Goal: Information Seeking & Learning: Learn about a topic

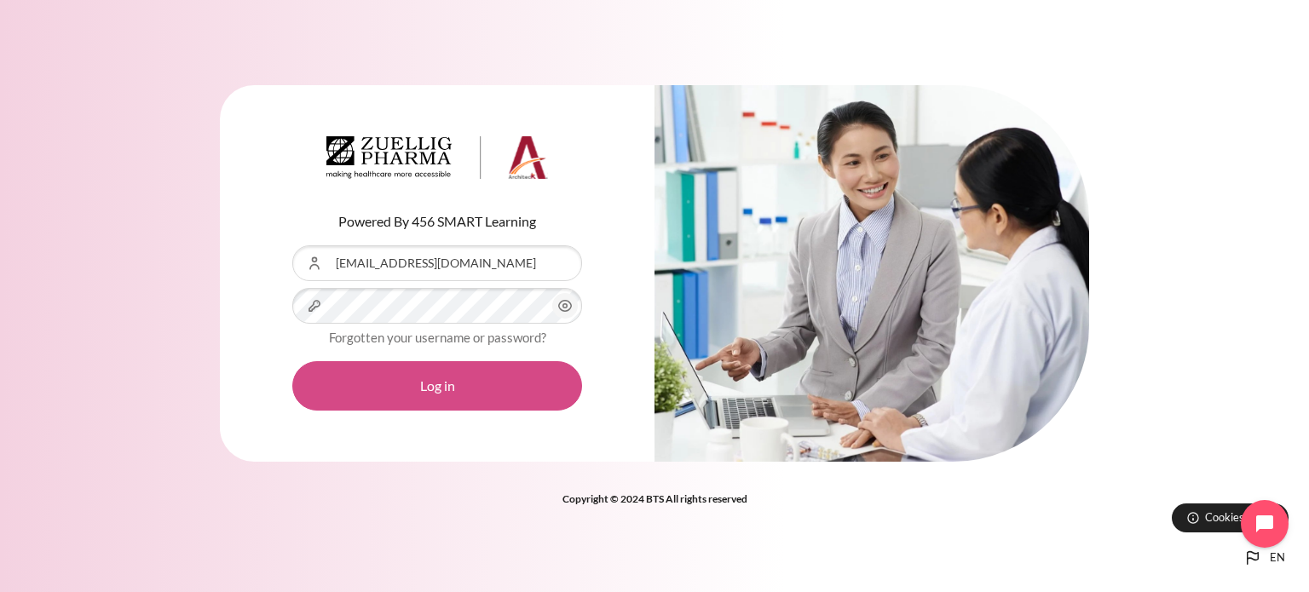
click at [477, 388] on button "Log in" at bounding box center [437, 385] width 290 height 49
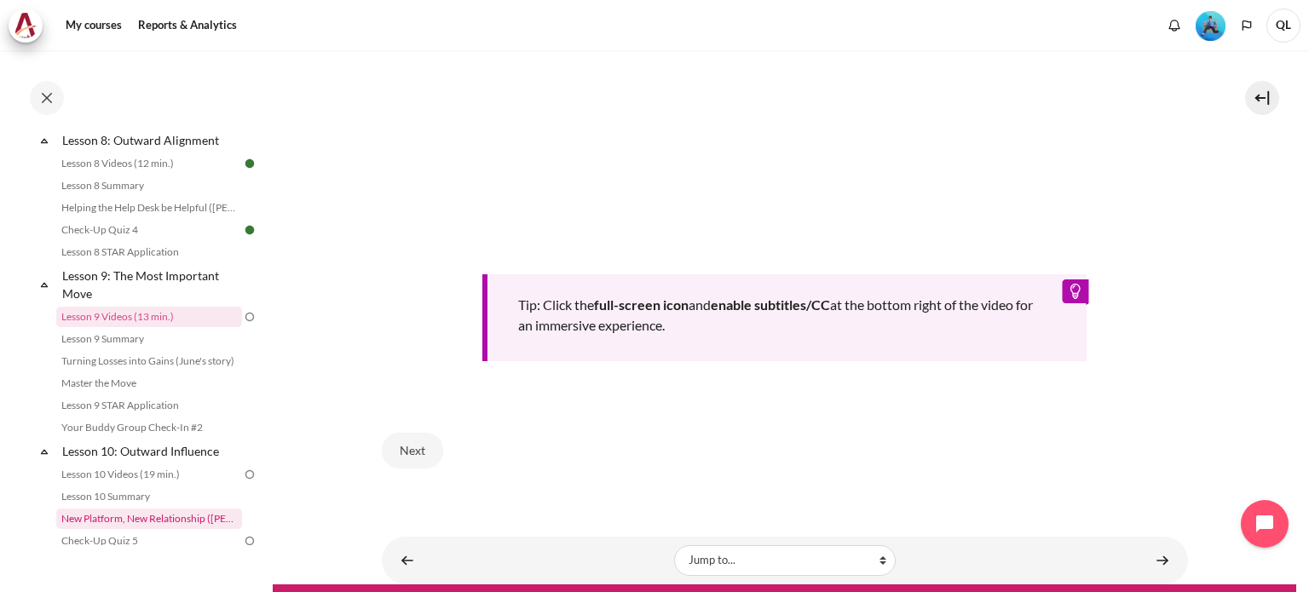
scroll to position [805, 0]
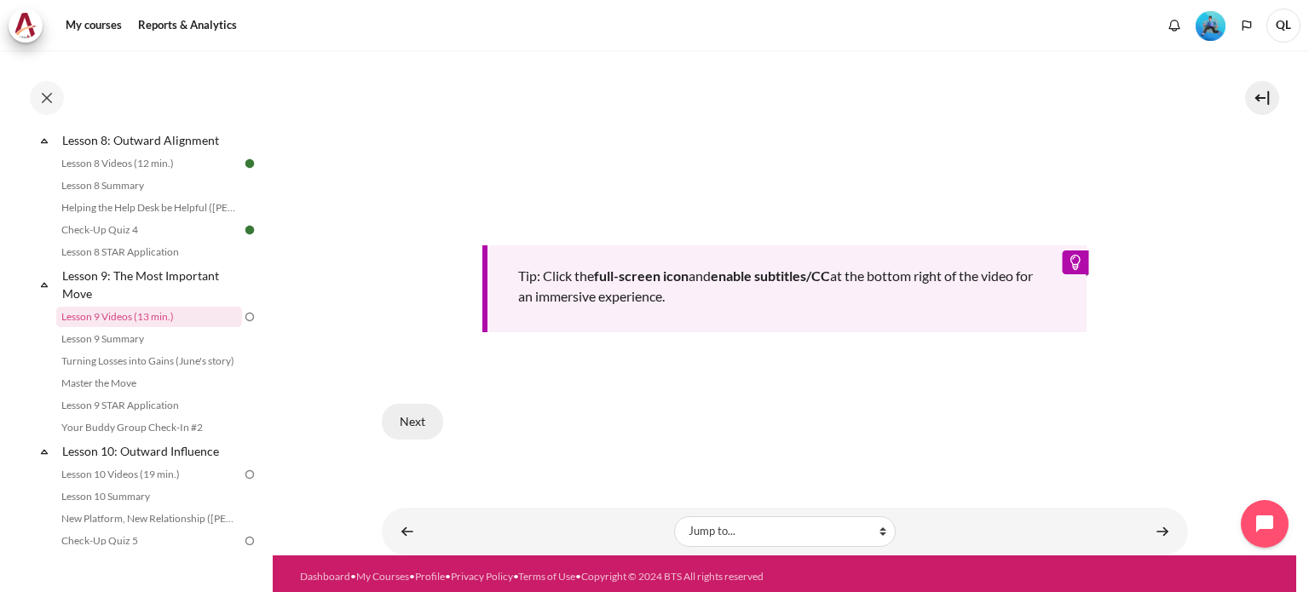
click at [399, 418] on button "Next" at bounding box center [412, 422] width 61 height 36
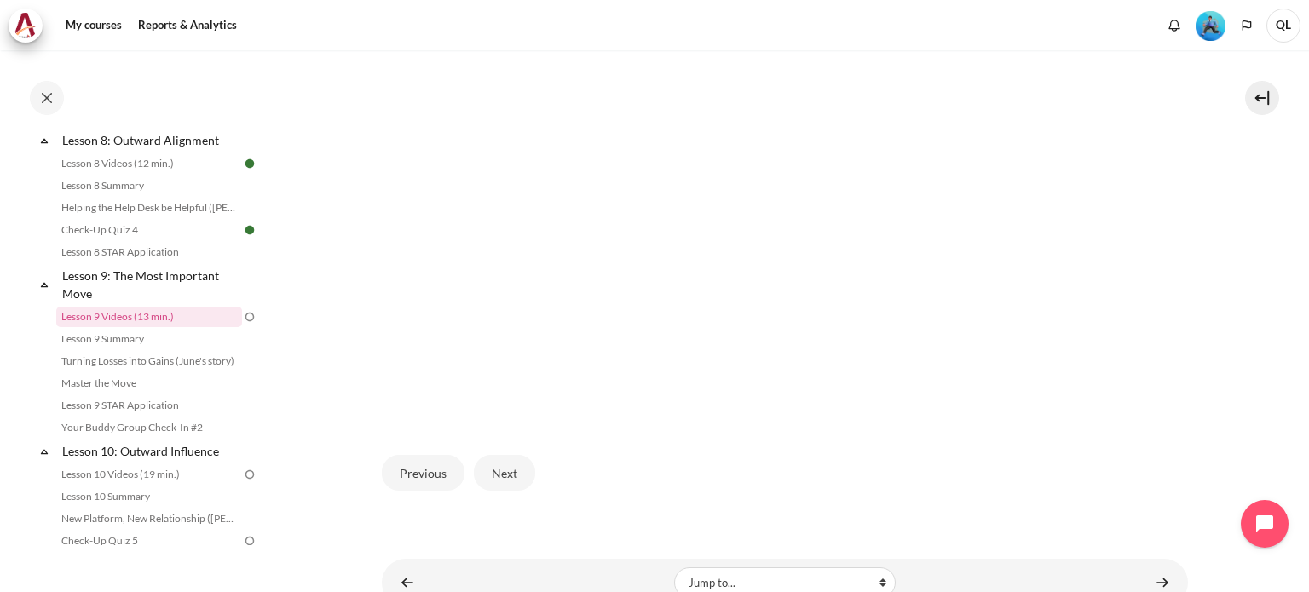
scroll to position [577, 0]
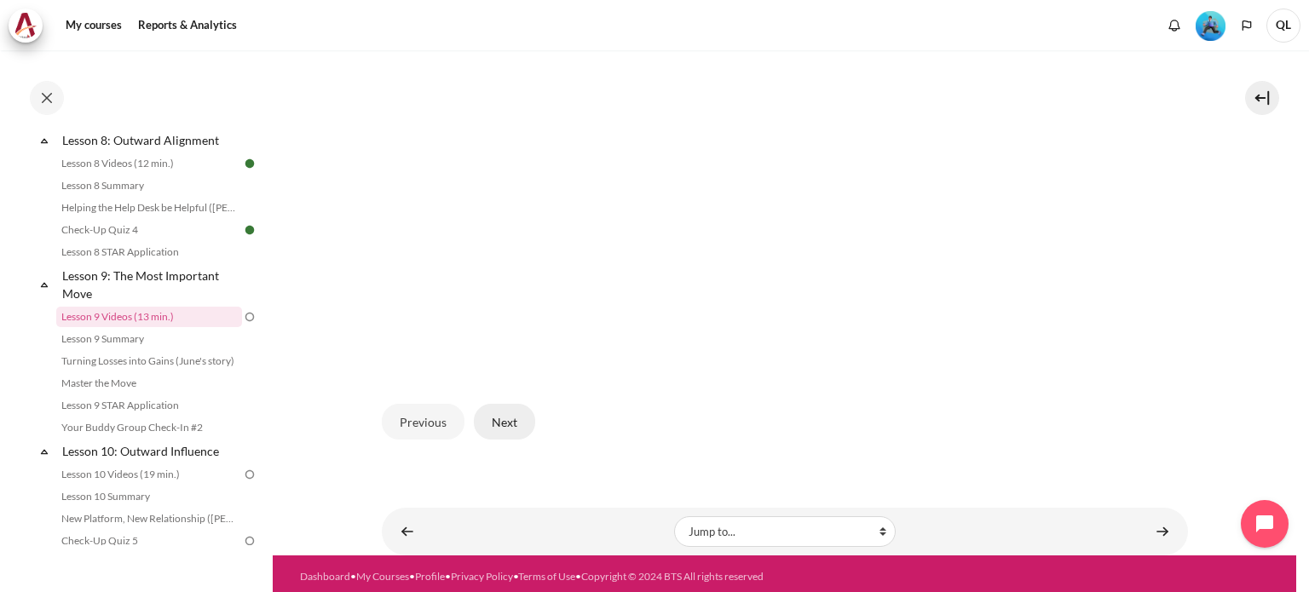
click at [511, 422] on button "Next" at bounding box center [504, 422] width 61 height 36
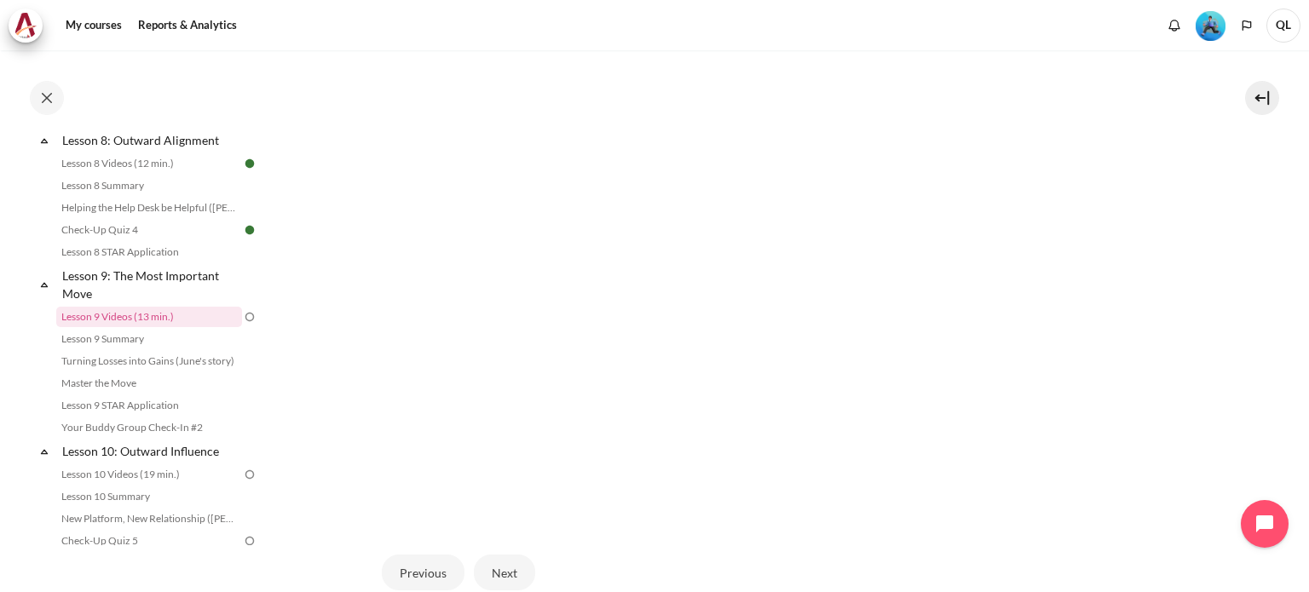
scroll to position [511, 0]
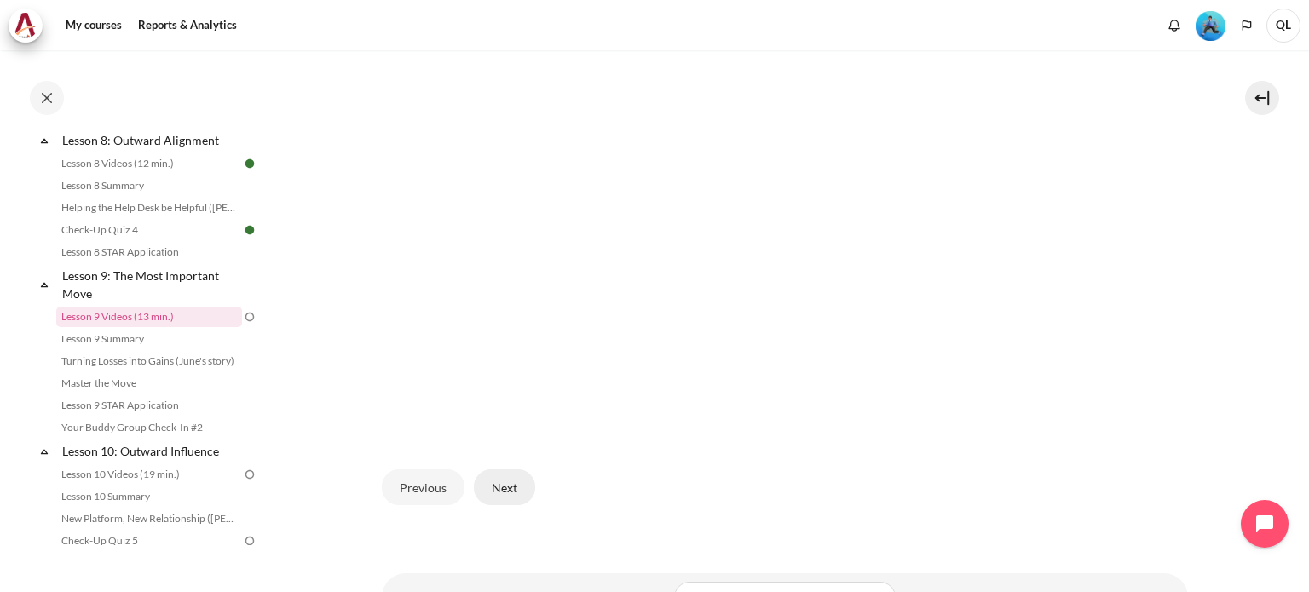
click at [501, 494] on button "Next" at bounding box center [504, 487] width 61 height 36
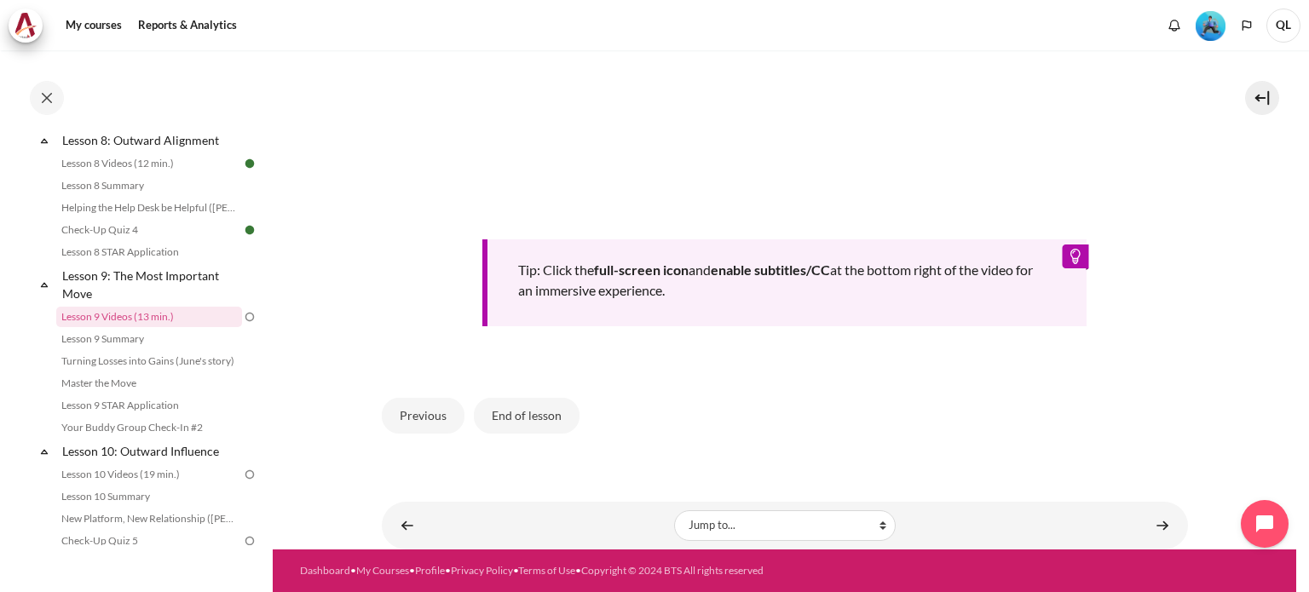
scroll to position [837, 0]
click at [528, 416] on button "End of lesson" at bounding box center [527, 416] width 106 height 36
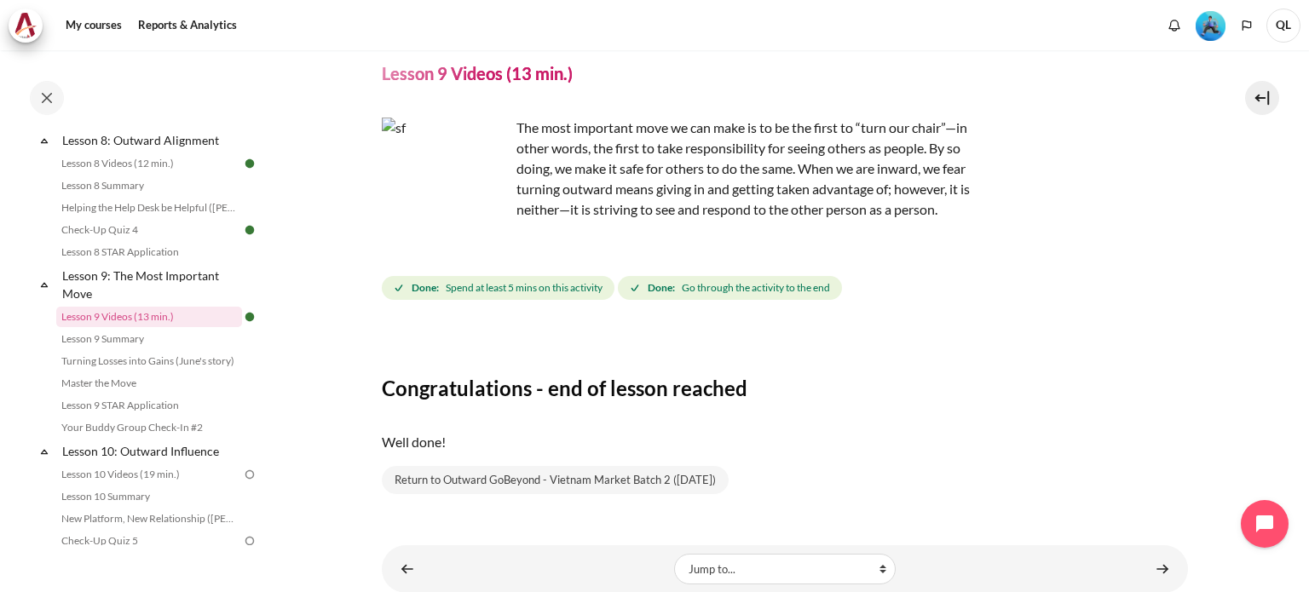
scroll to position [101, 0]
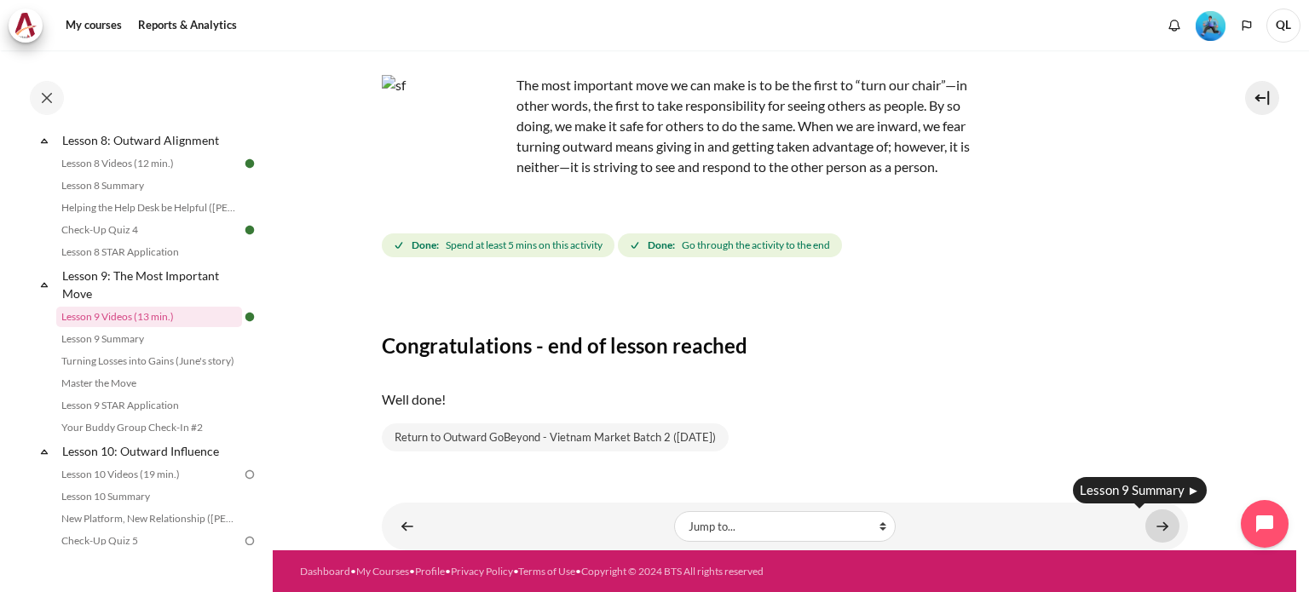
click at [1149, 526] on link "Content" at bounding box center [1162, 526] width 34 height 33
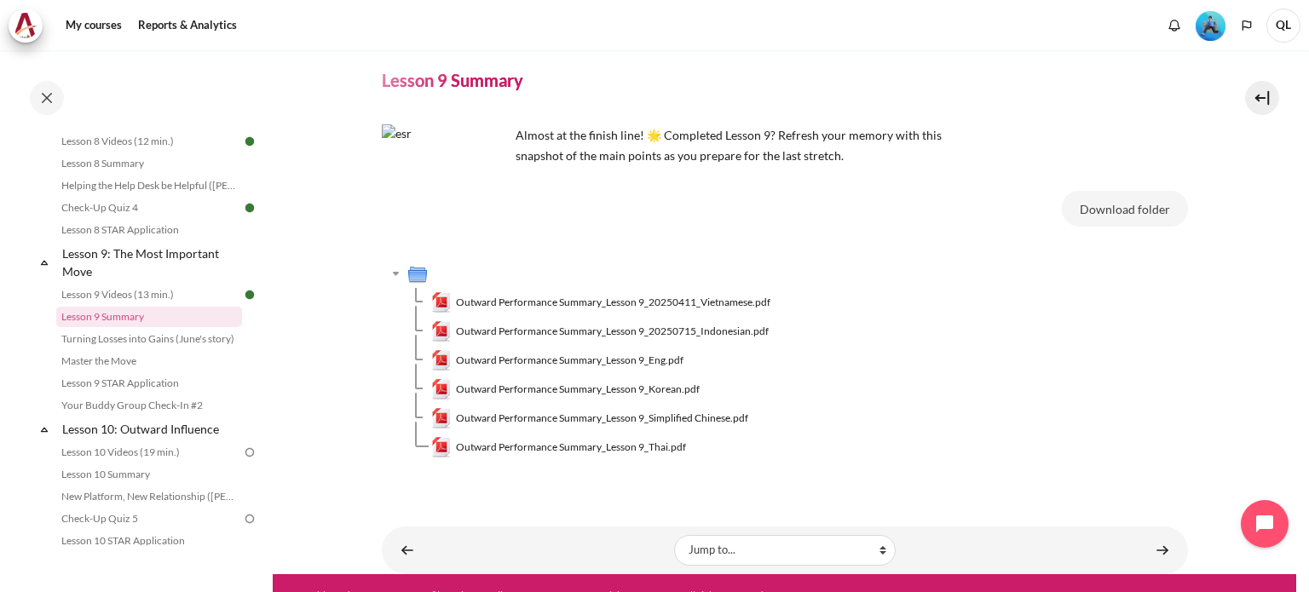
scroll to position [75, 0]
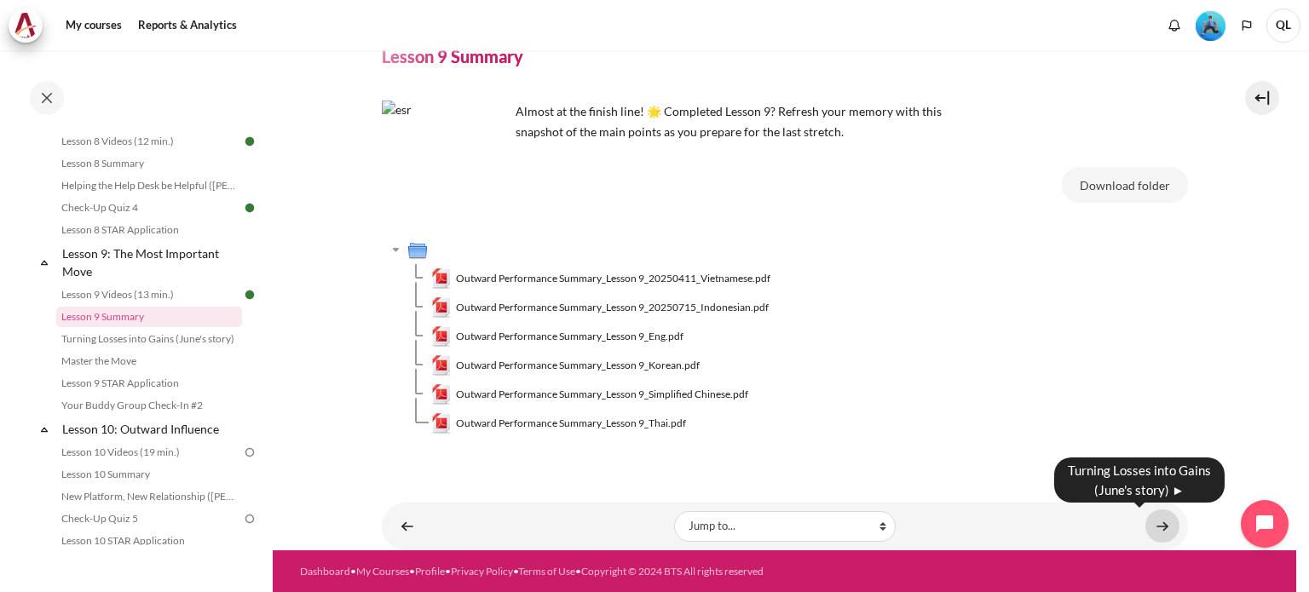
click at [1159, 527] on link "Content" at bounding box center [1162, 526] width 34 height 33
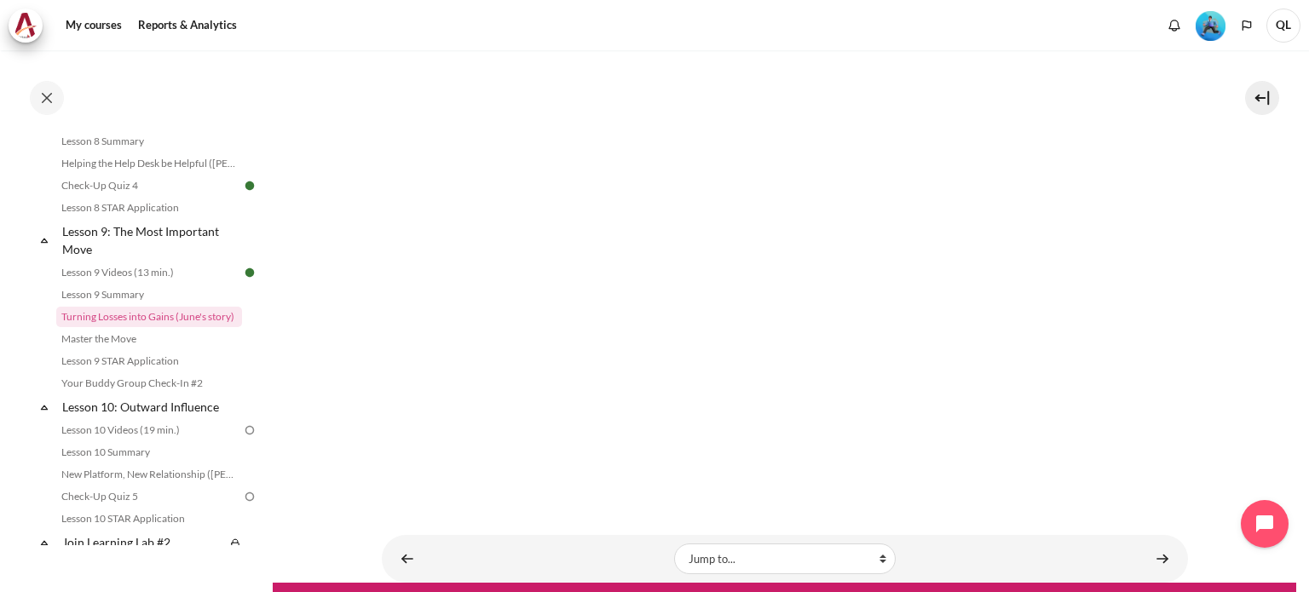
scroll to position [395, 0]
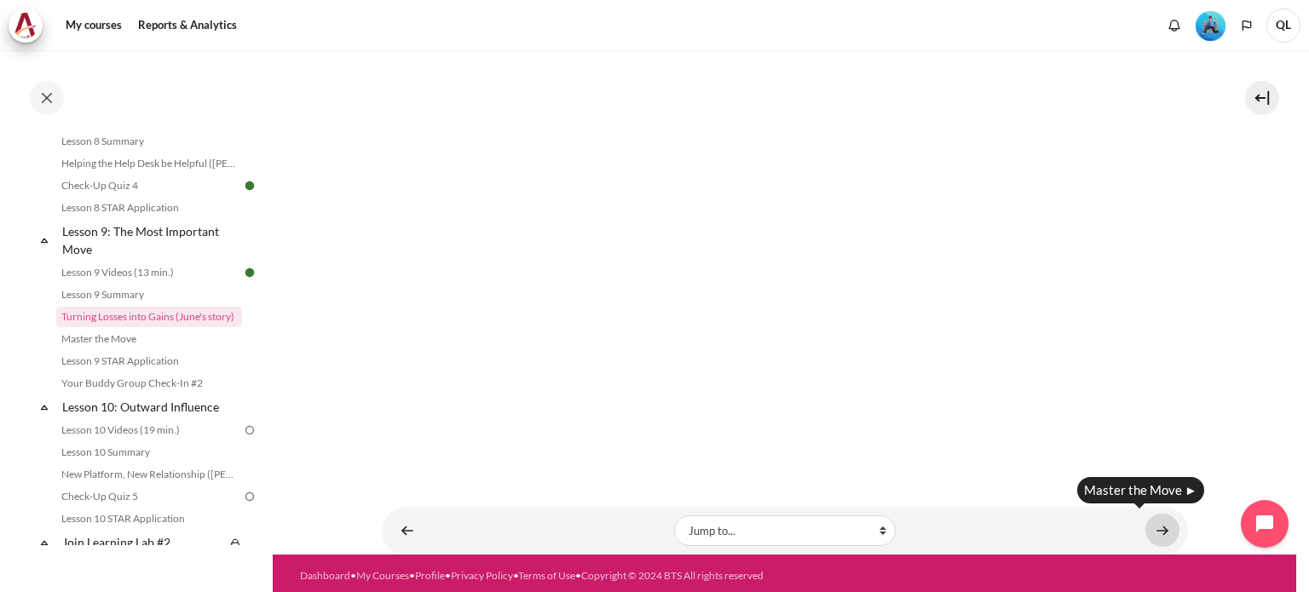
click at [1154, 527] on link "Content" at bounding box center [1162, 530] width 34 height 33
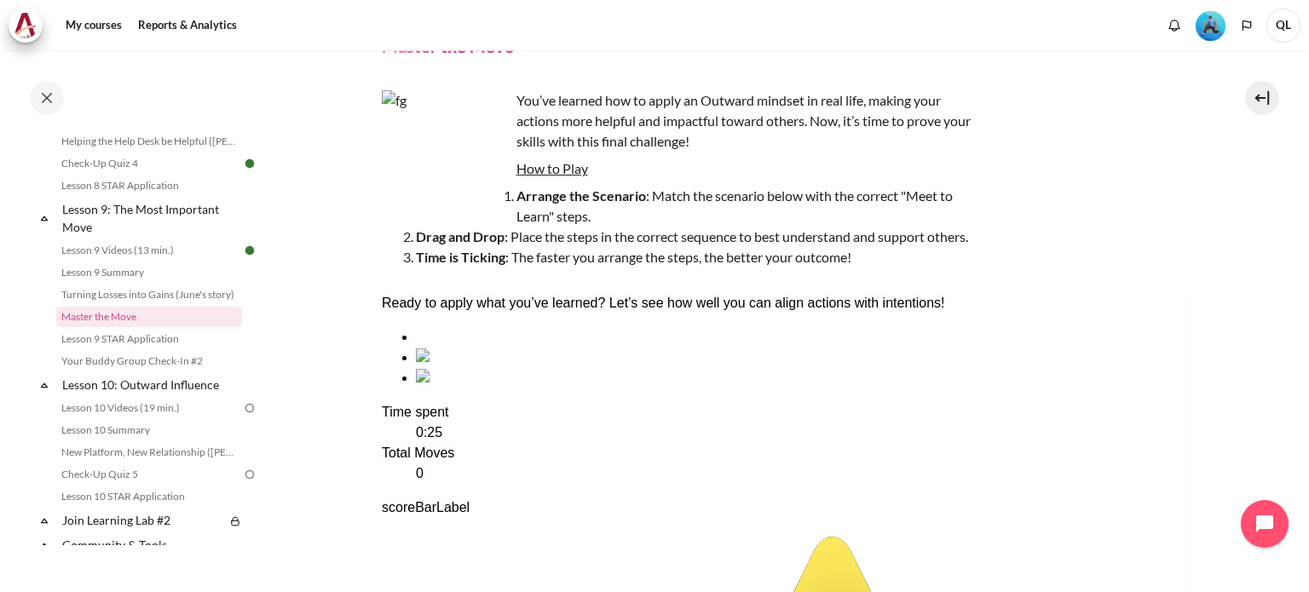
scroll to position [170, 0]
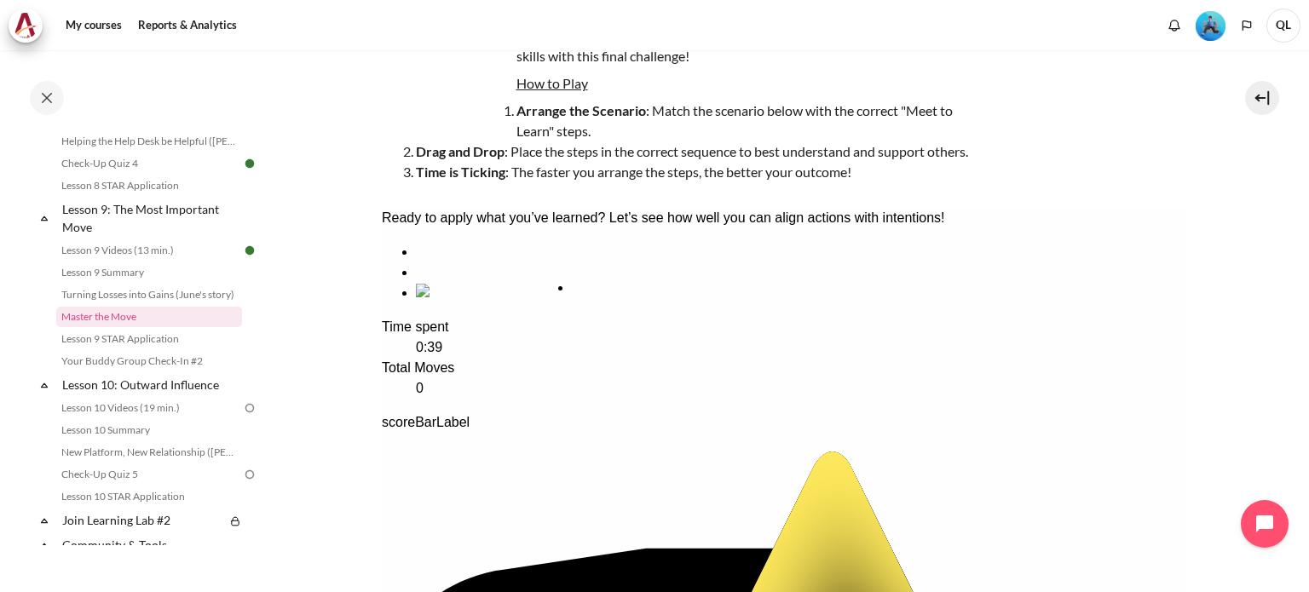
drag, startPoint x: 849, startPoint y: 363, endPoint x: 690, endPoint y: 371, distance: 159.5
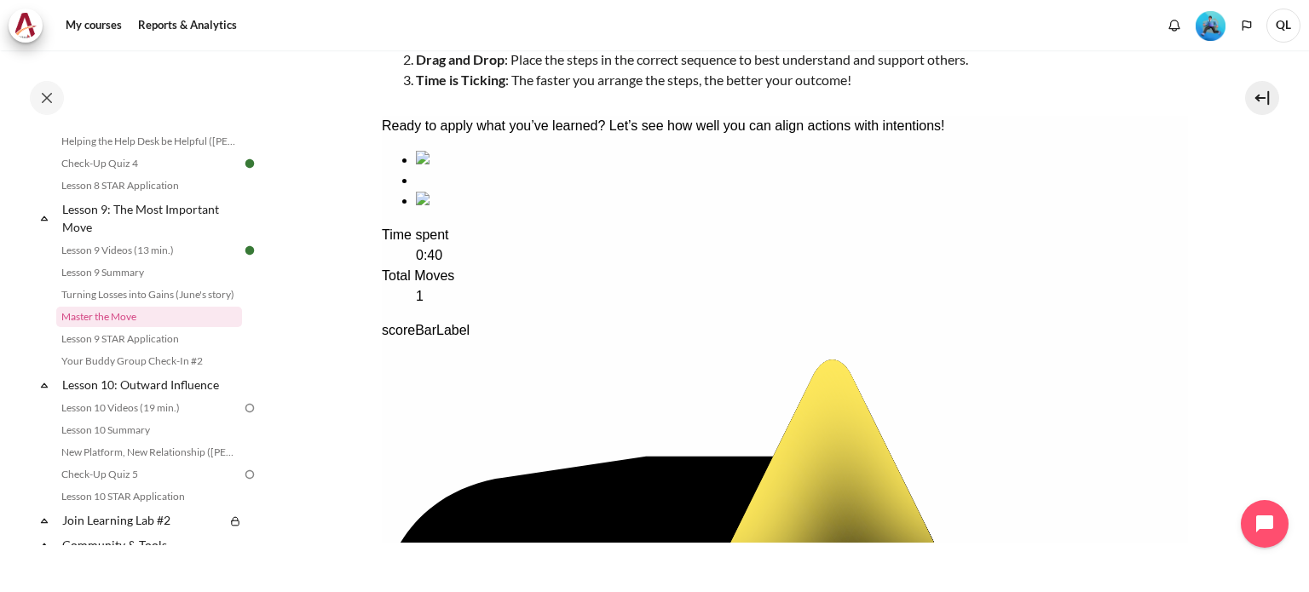
scroll to position [341, 0]
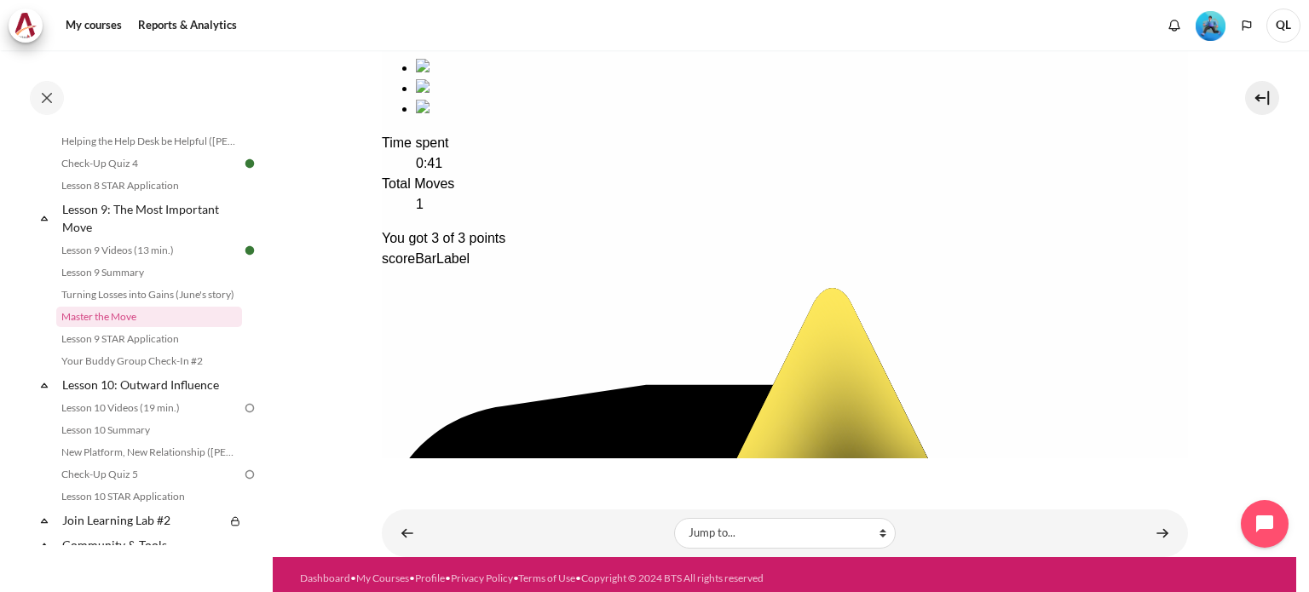
scroll to position [361, 0]
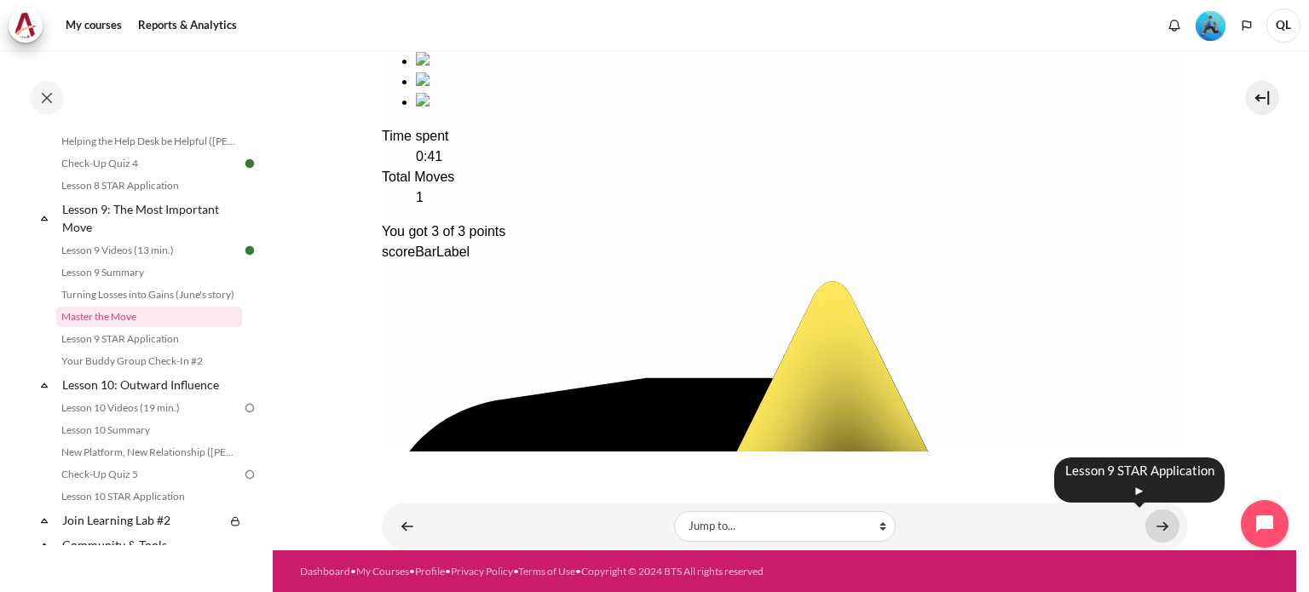
click at [1145, 517] on link "Content" at bounding box center [1162, 526] width 34 height 33
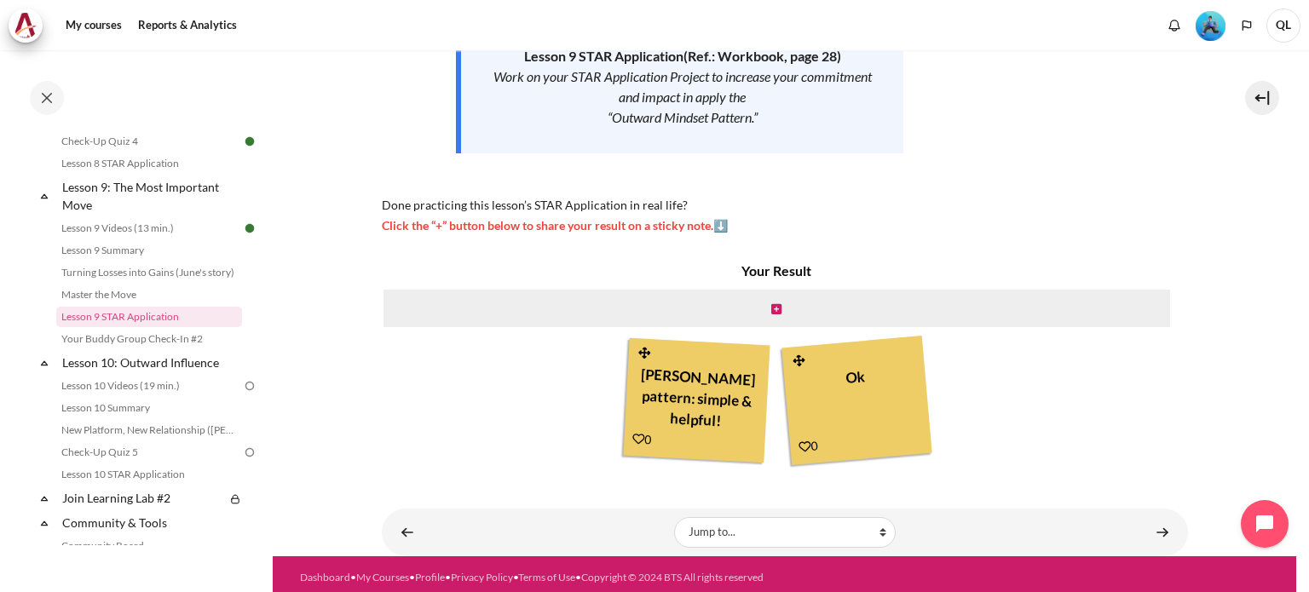
scroll to position [313, 0]
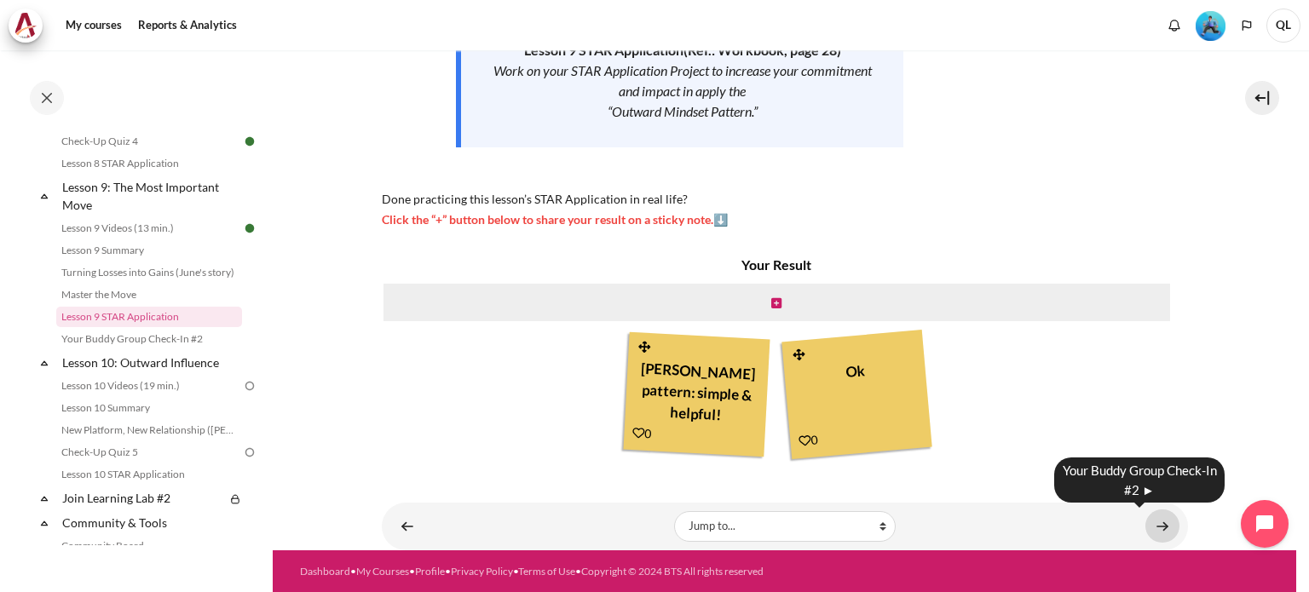
click at [1164, 529] on link "Content" at bounding box center [1162, 526] width 34 height 33
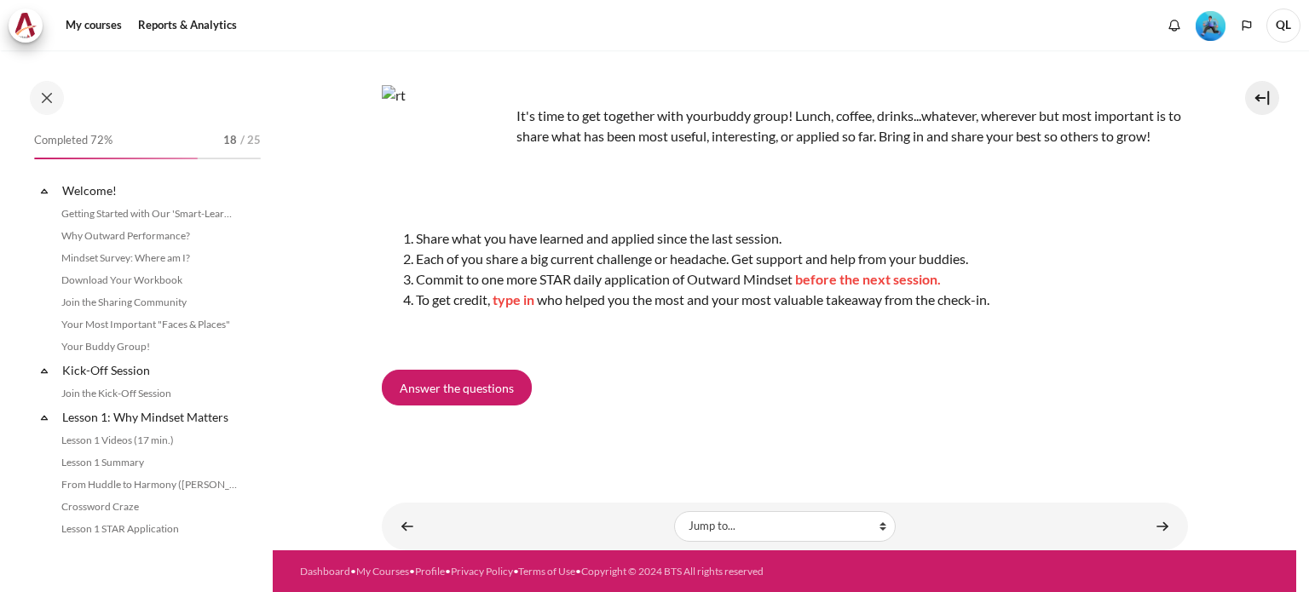
scroll to position [1419, 0]
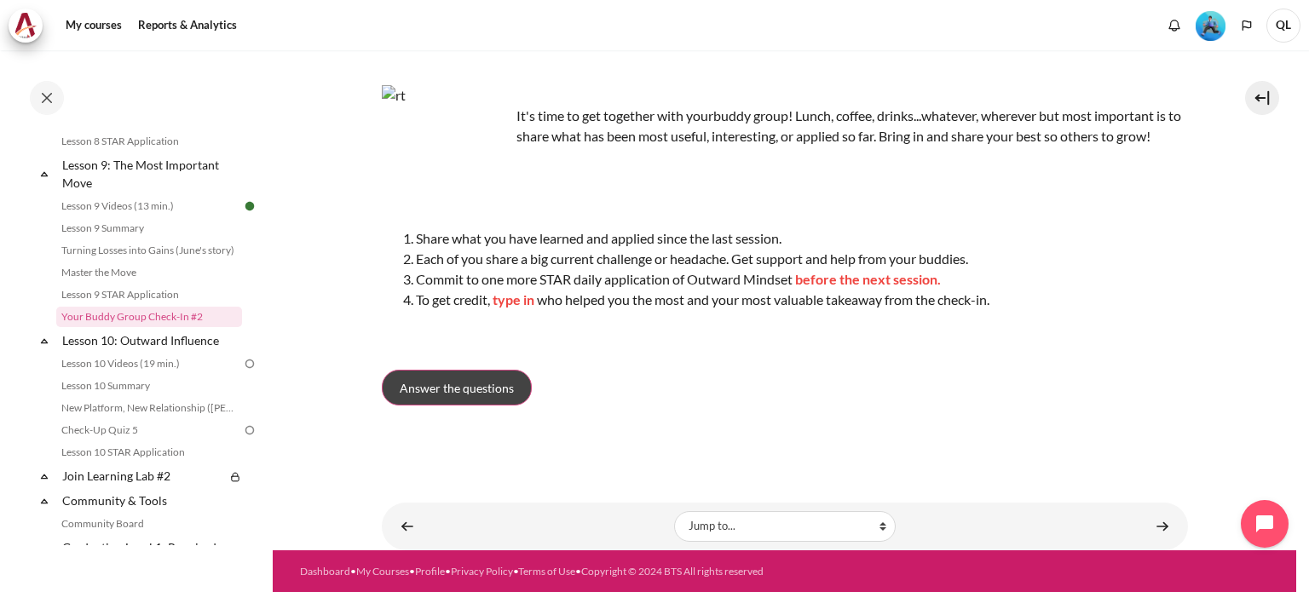
click at [487, 382] on span "Answer the questions" at bounding box center [457, 388] width 114 height 18
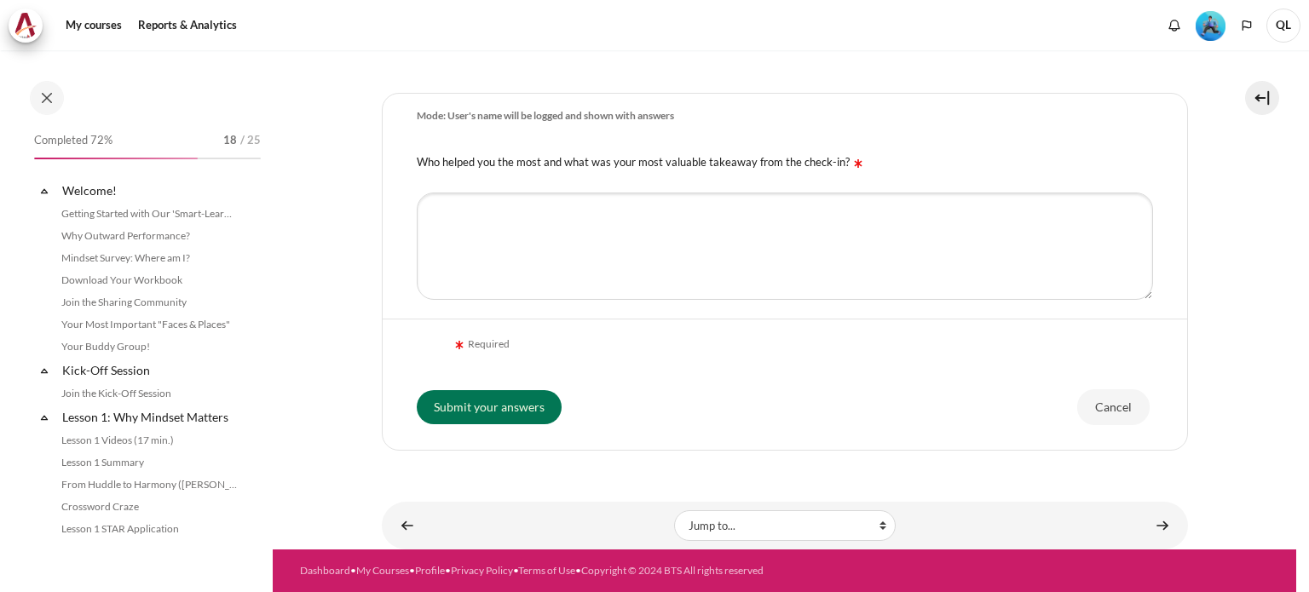
scroll to position [1419, 0]
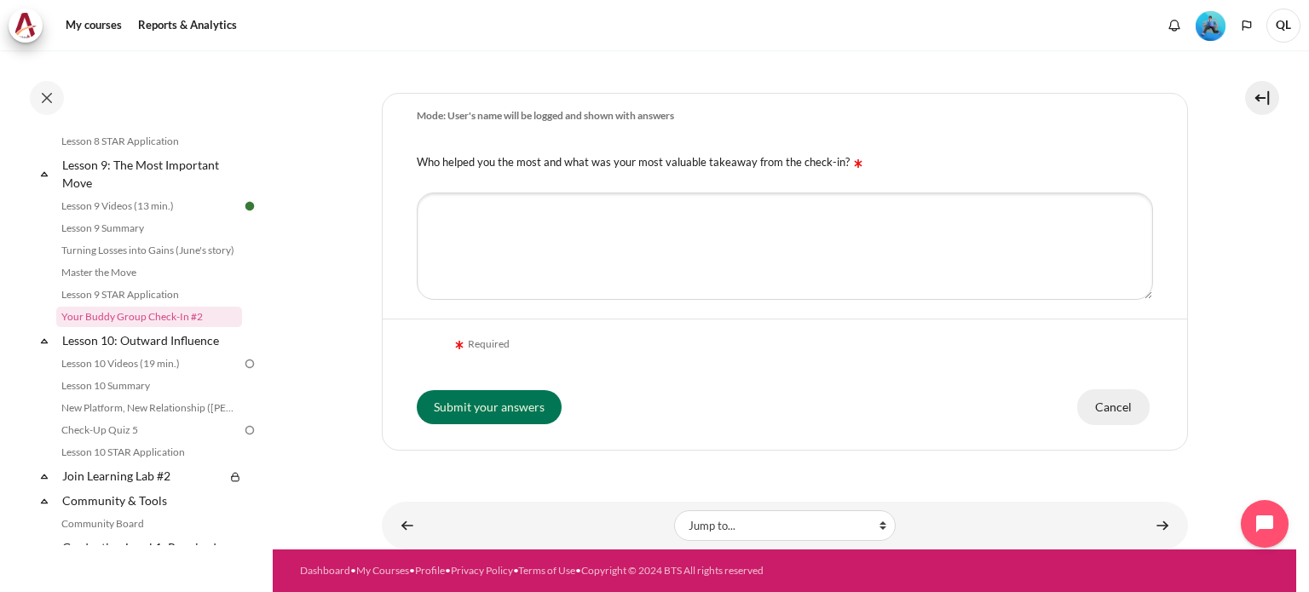
click at [1106, 400] on input "Cancel" at bounding box center [1113, 407] width 72 height 36
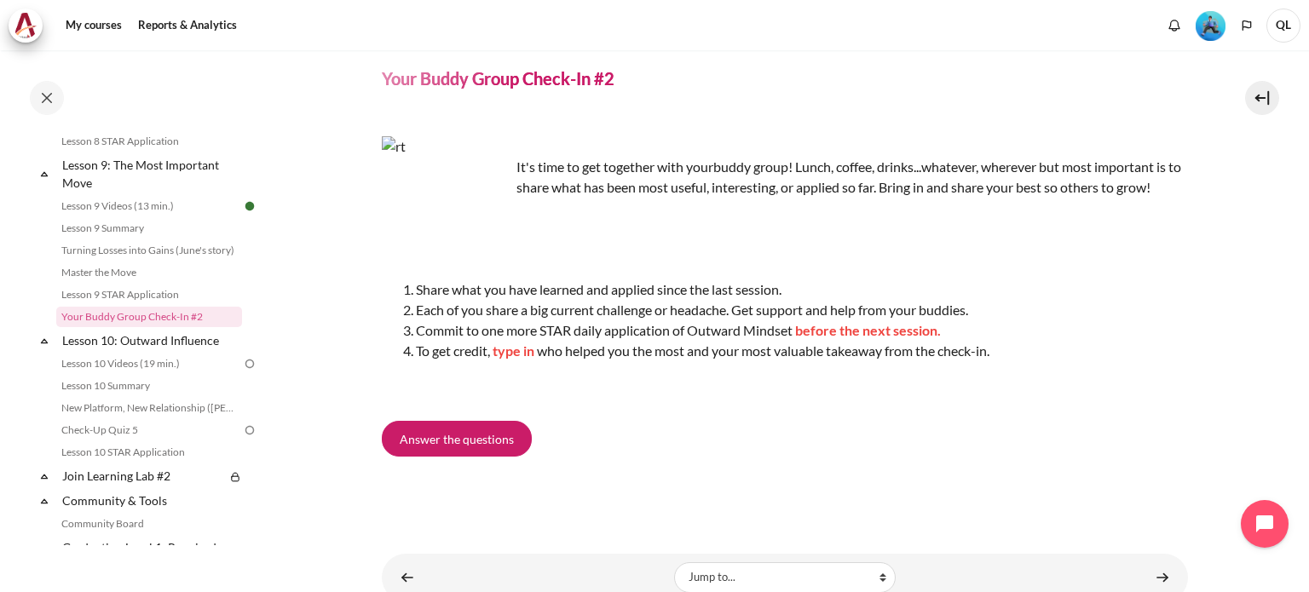
scroll to position [104, 0]
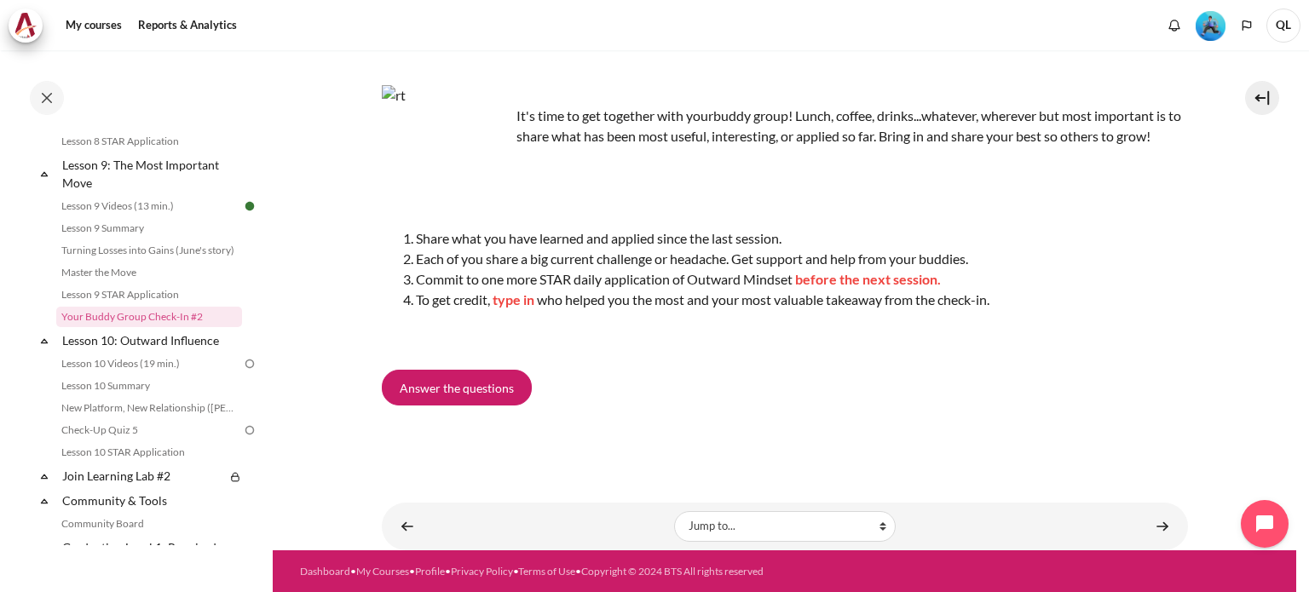
click at [1137, 525] on div at bounding box center [1139, 525] width 11 height 5
click at [1155, 523] on div "Lesson 10 Videos (19 min.) ►" at bounding box center [1139, 500] width 170 height 45
click at [161, 352] on link "Lesson 10: Outward Influence" at bounding box center [151, 340] width 182 height 23
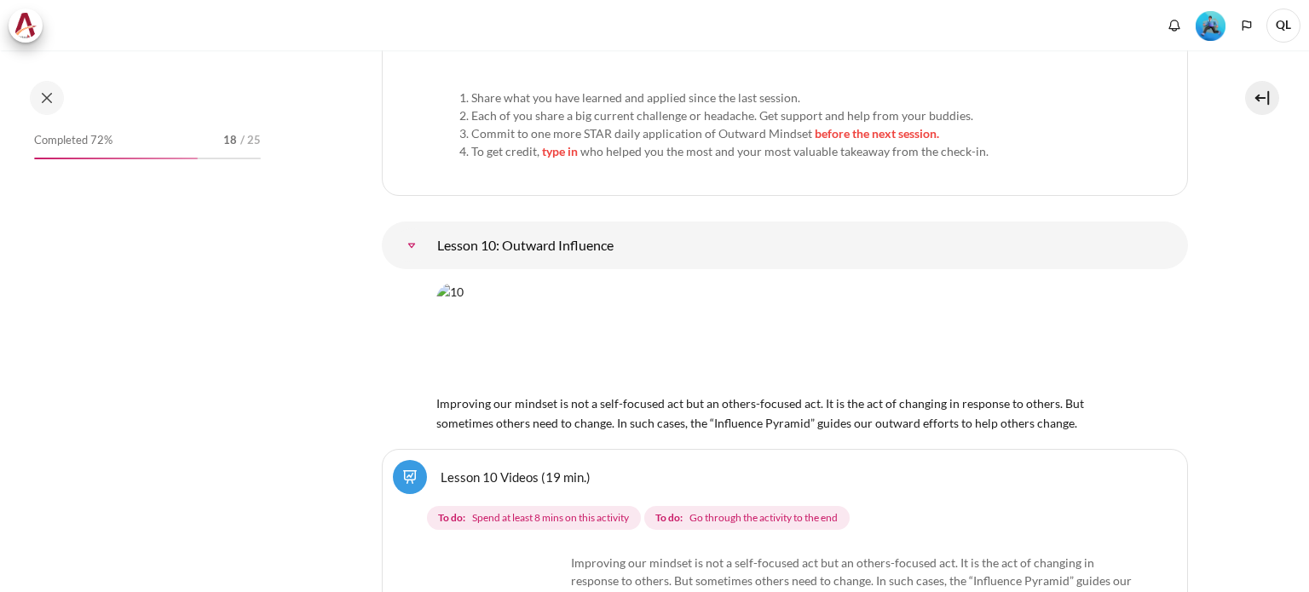
scroll to position [18126, 0]
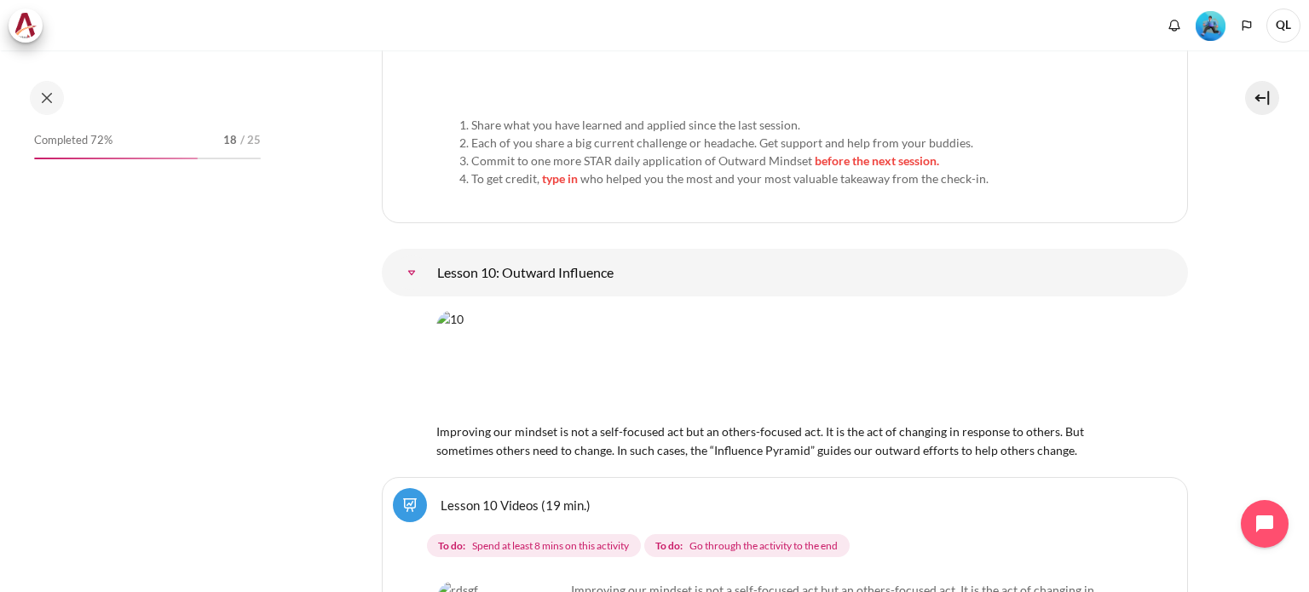
click at [524, 497] on link "Lesson 10 Videos (19 min.)" at bounding box center [516, 505] width 150 height 16
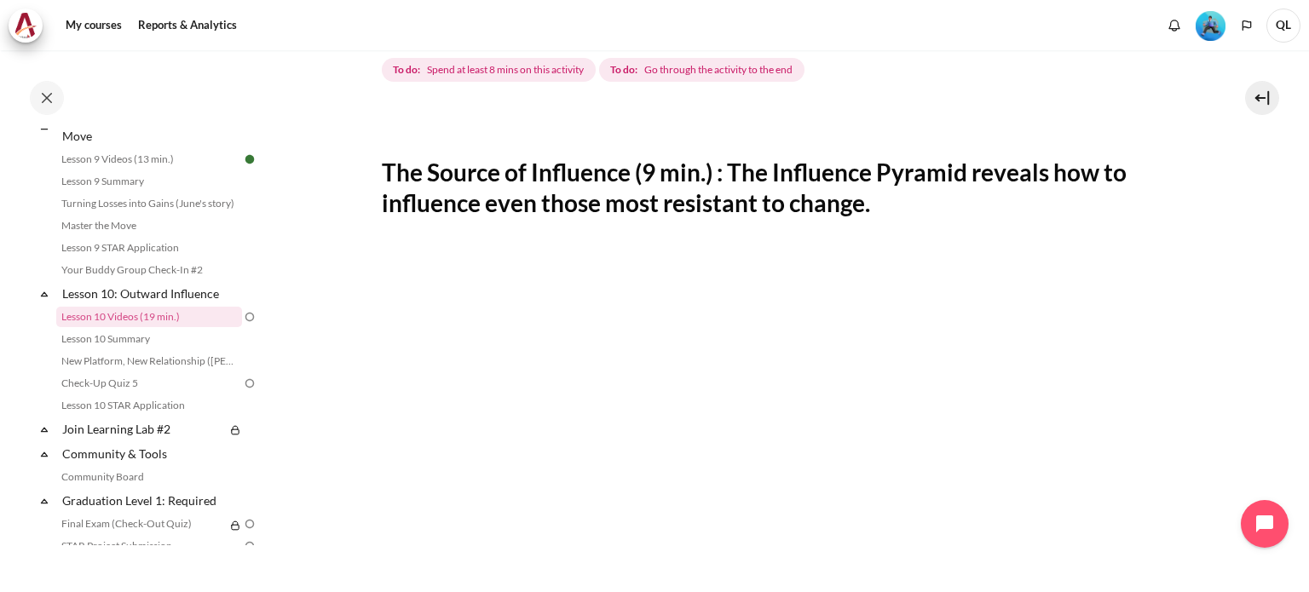
scroll to position [426, 0]
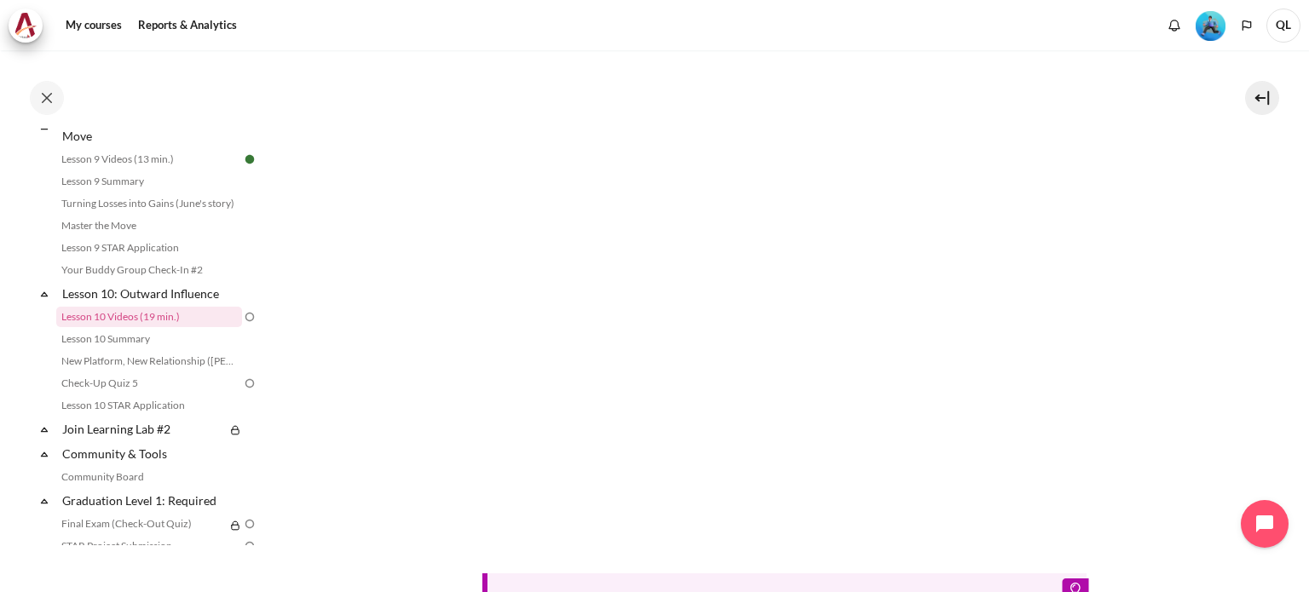
click at [1239, 284] on section "My courses OPO VN B2 Lesson 10: Outward Influence Lesson 10 Videos (19 min.) Le…" at bounding box center [784, 253] width 1023 height 1259
